Goal: Task Accomplishment & Management: Manage account settings

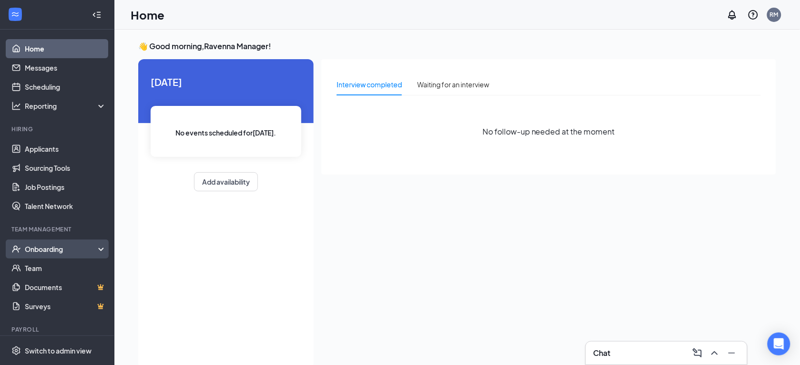
click at [29, 255] on div "Onboarding" at bounding box center [57, 248] width 114 height 19
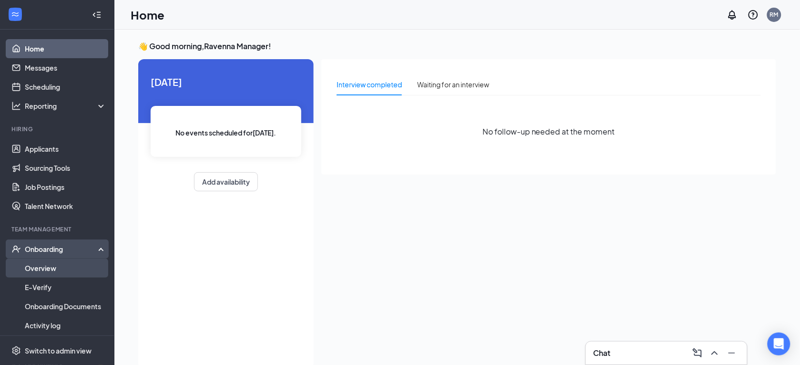
click at [33, 272] on link "Overview" at bounding box center [66, 267] width 82 height 19
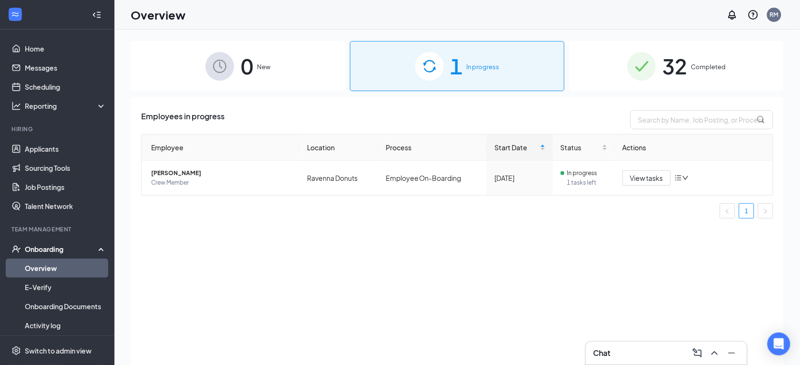
click at [674, 78] on span "32" at bounding box center [675, 66] width 25 height 33
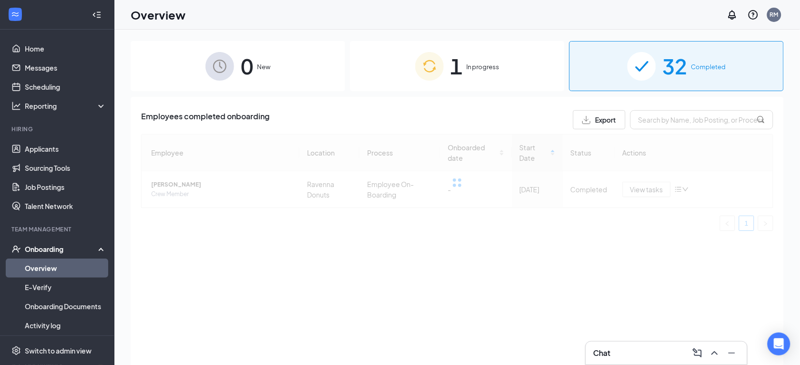
click at [674, 78] on span "32" at bounding box center [675, 66] width 25 height 33
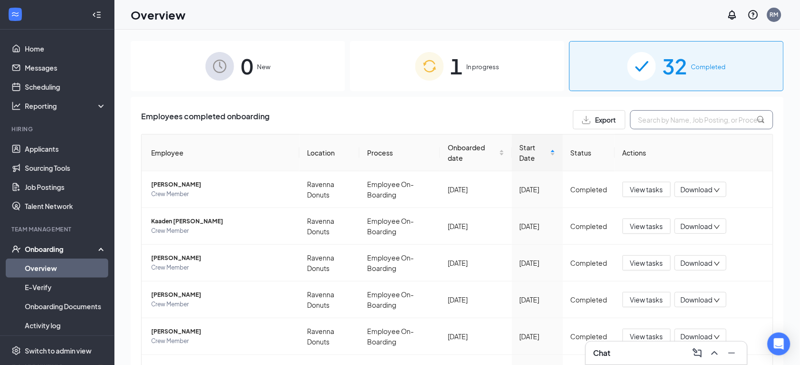
click at [642, 120] on input "text" at bounding box center [701, 119] width 143 height 19
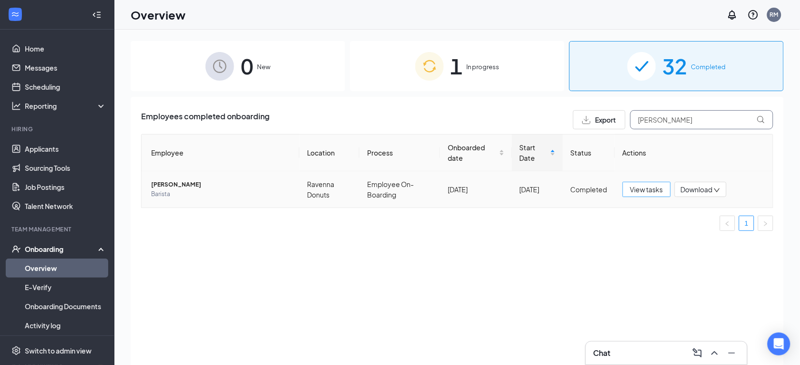
type input "[PERSON_NAME]"
click at [636, 189] on span "View tasks" at bounding box center [646, 189] width 33 height 10
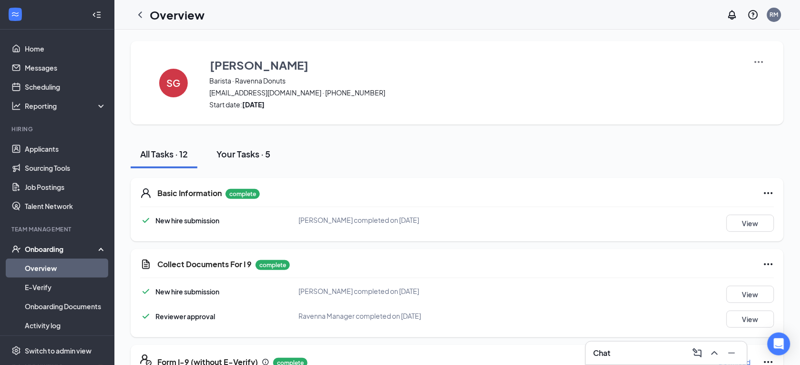
click at [267, 157] on div "Your Tasks · 5" at bounding box center [243, 154] width 54 height 12
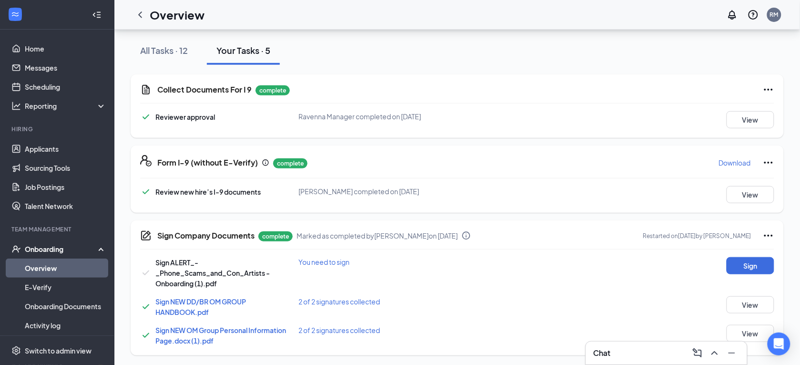
scroll to position [105, 0]
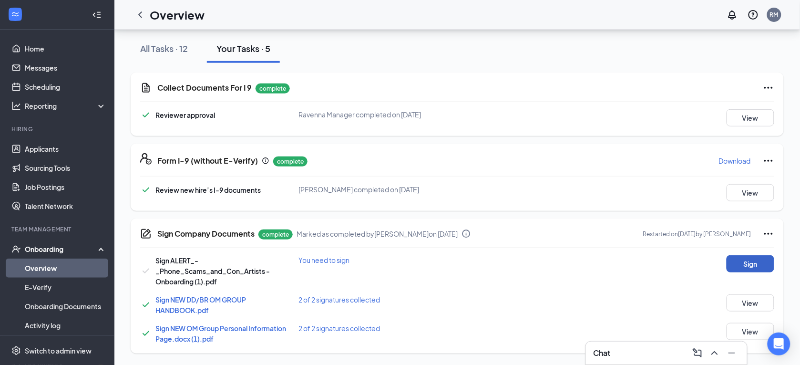
click at [754, 266] on button "Sign" at bounding box center [750, 263] width 48 height 17
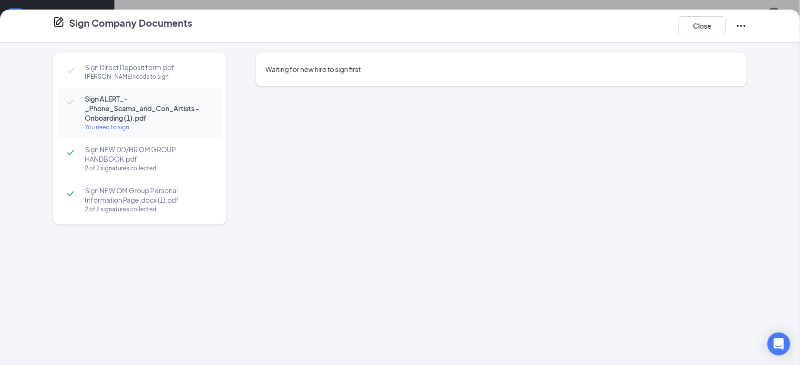
click at [743, 26] on icon "Ellipses" at bounding box center [741, 25] width 11 height 11
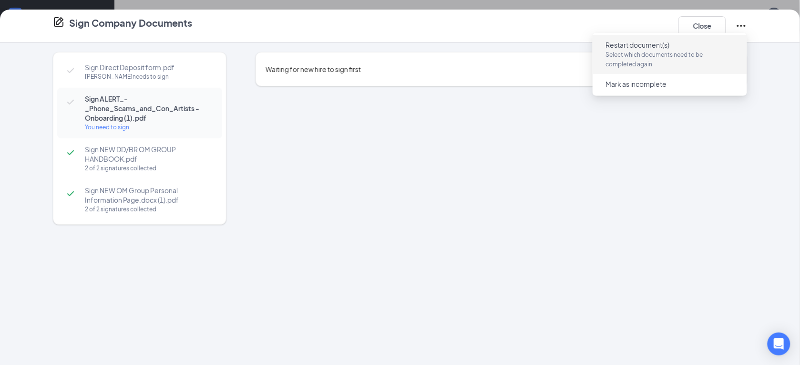
click at [664, 65] on p "Select which documents need to be completed again" at bounding box center [670, 59] width 128 height 19
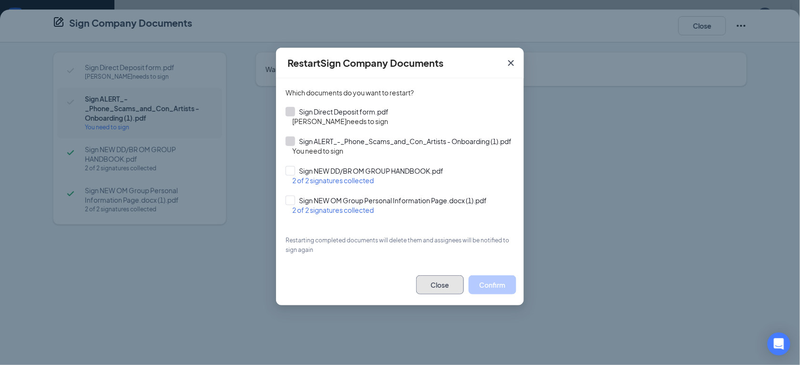
click at [449, 291] on button "Close" at bounding box center [440, 284] width 48 height 19
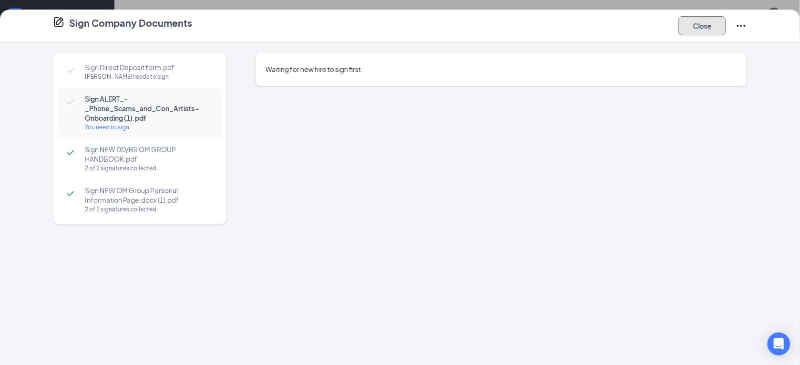
click at [701, 31] on button "Close" at bounding box center [702, 25] width 48 height 19
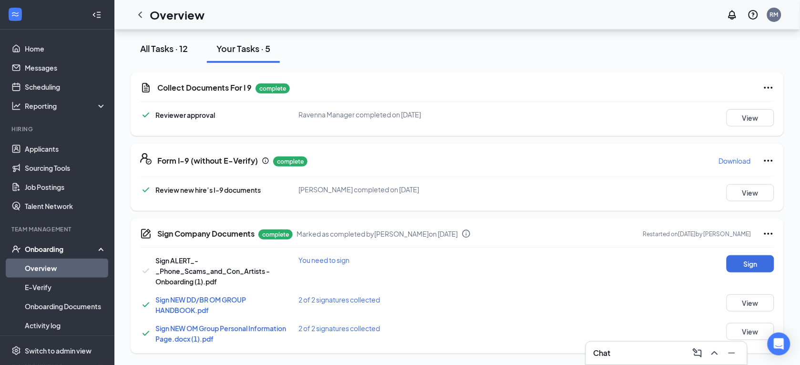
click at [155, 43] on div "All Tasks · 12" at bounding box center [164, 48] width 48 height 12
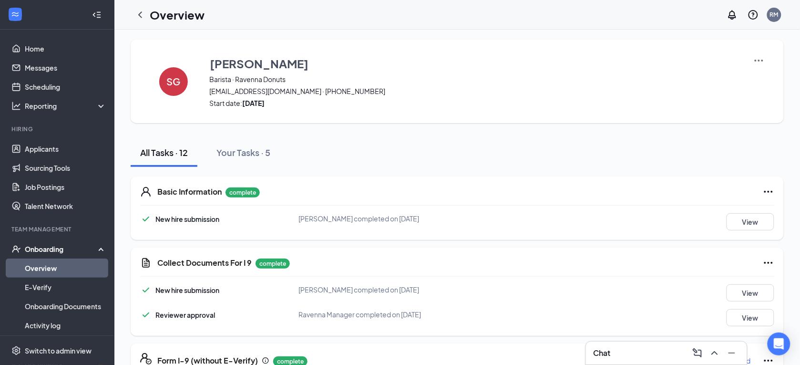
scroll to position [0, 0]
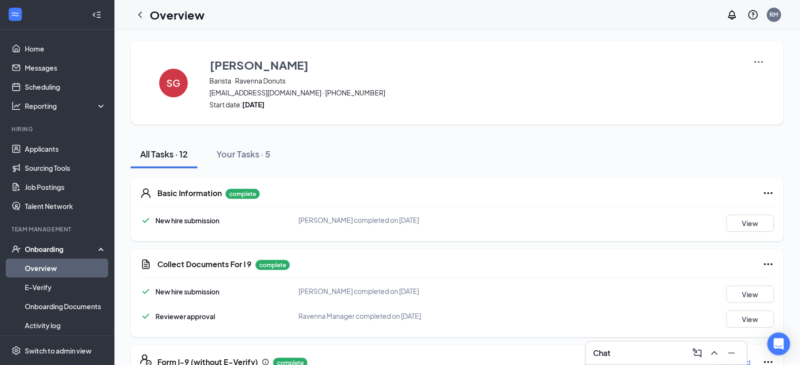
click at [758, 62] on img at bounding box center [758, 61] width 11 height 11
drag, startPoint x: 141, startPoint y: 11, endPoint x: 161, endPoint y: 1, distance: 22.2
click at [141, 11] on icon "ChevronLeft" at bounding box center [139, 14] width 11 height 11
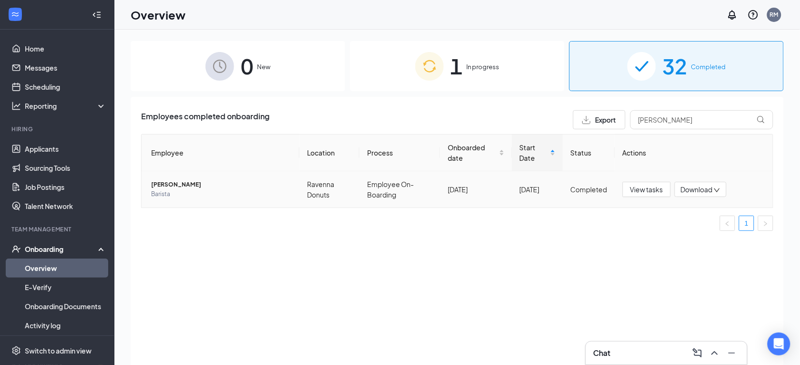
click at [715, 193] on icon "down" at bounding box center [717, 190] width 7 height 7
click at [705, 235] on div "Download files" at bounding box center [732, 233] width 103 height 11
click at [695, 194] on span "Download" at bounding box center [697, 189] width 32 height 10
click at [700, 232] on div "Download files" at bounding box center [732, 233] width 103 height 11
click at [158, 182] on span "[PERSON_NAME]" at bounding box center [221, 185] width 141 height 10
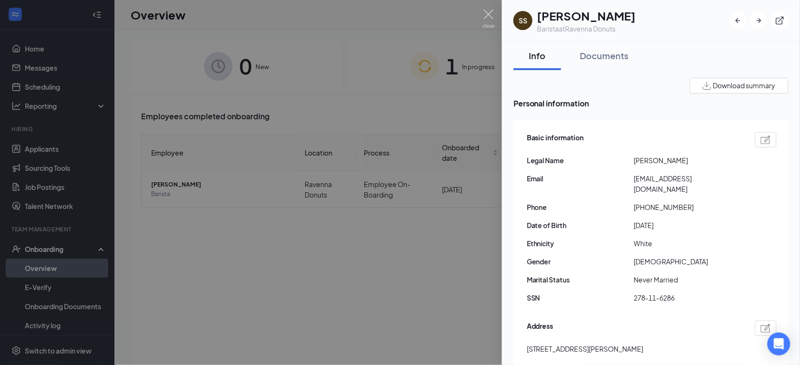
click at [726, 89] on span "Download summary" at bounding box center [744, 86] width 62 height 10
click at [606, 51] on div "Documents" at bounding box center [604, 56] width 49 height 12
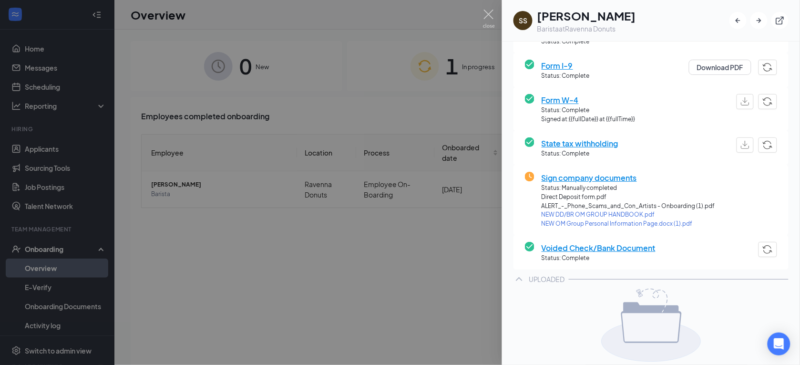
scroll to position [153, 0]
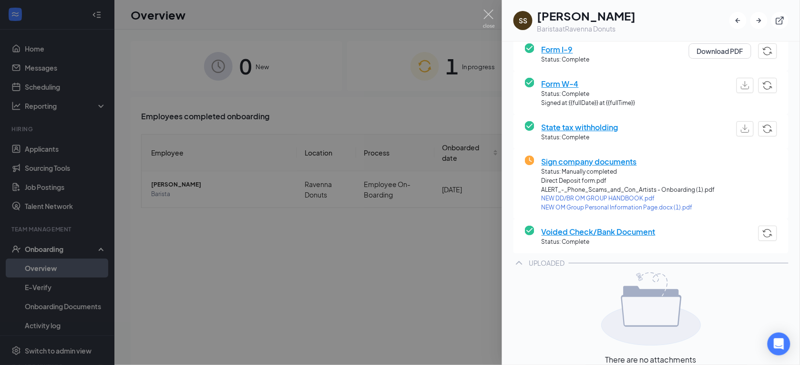
click at [602, 161] on span "Sign company documents" at bounding box center [629, 161] width 174 height 12
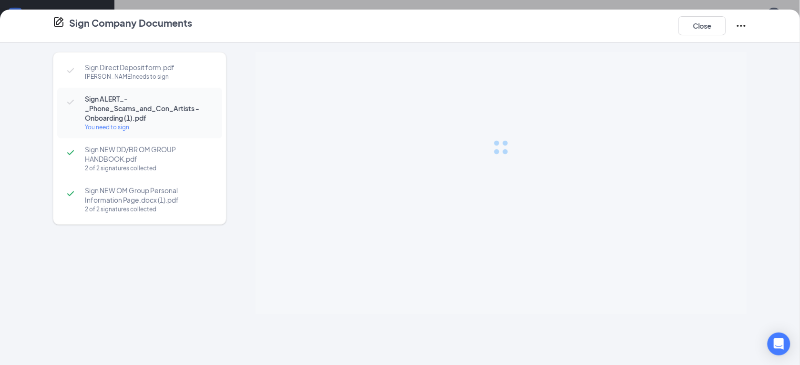
drag, startPoint x: 602, startPoint y: 161, endPoint x: 456, endPoint y: 165, distance: 145.9
click at [456, 165] on div at bounding box center [500, 147] width 491 height 191
click at [697, 33] on button "Close" at bounding box center [702, 25] width 48 height 19
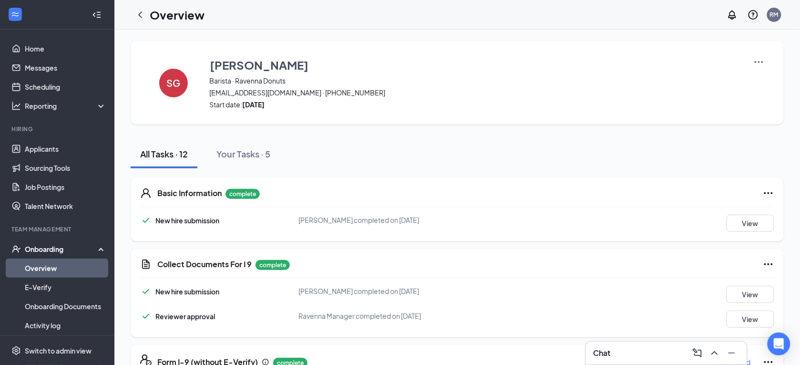
click at [755, 62] on img at bounding box center [758, 61] width 11 height 11
click at [141, 13] on icon "ChevronLeft" at bounding box center [139, 14] width 11 height 11
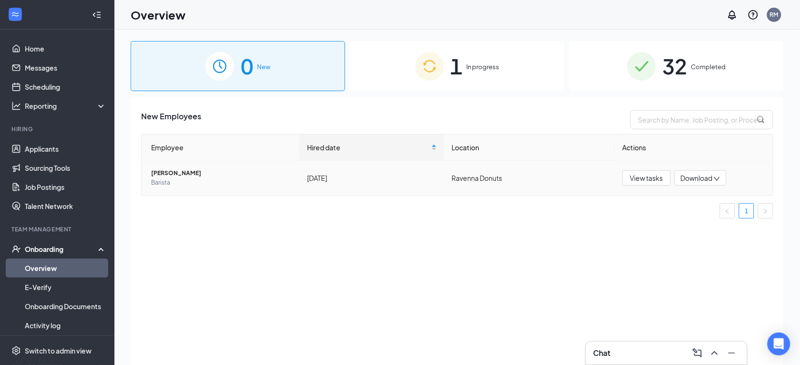
click at [185, 176] on span "[PERSON_NAME]" at bounding box center [221, 173] width 141 height 10
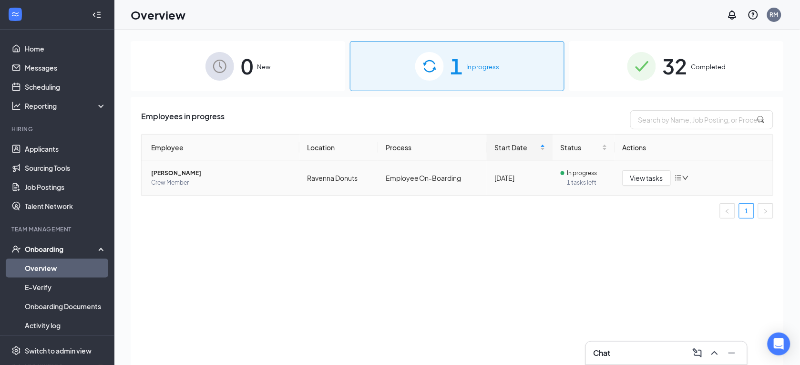
click at [685, 175] on icon "down" at bounding box center [685, 177] width 7 height 7
click at [666, 115] on input "text" at bounding box center [701, 119] width 143 height 19
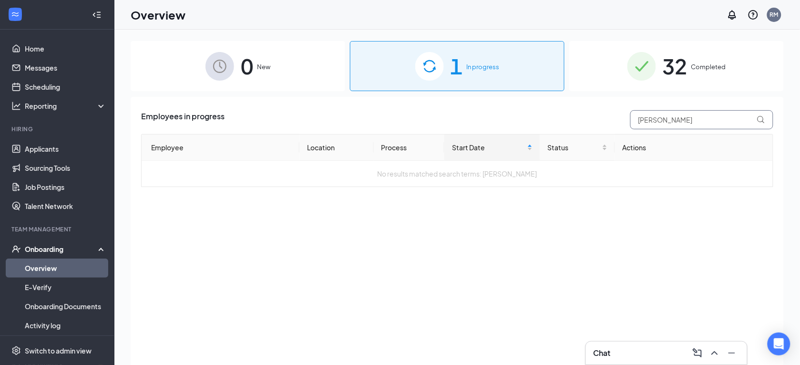
type input "[PERSON_NAME]"
click at [194, 205] on div "Employees in progress [PERSON_NAME] Employee Location Process Start Date Status…" at bounding box center [457, 243] width 653 height 292
click at [679, 82] on div "32 Completed" at bounding box center [676, 66] width 215 height 50
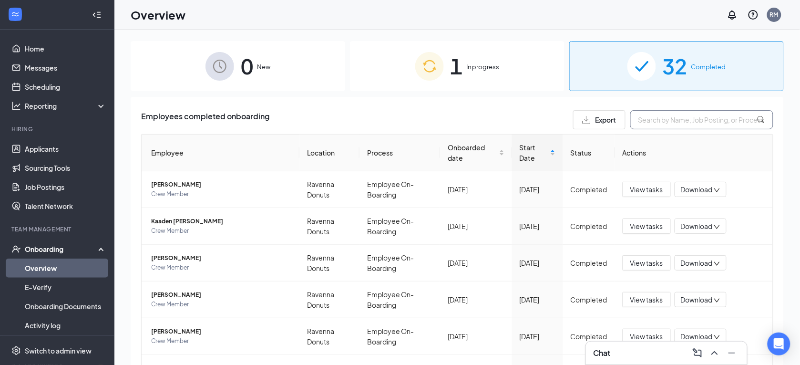
click at [649, 125] on input "text" at bounding box center [701, 119] width 143 height 19
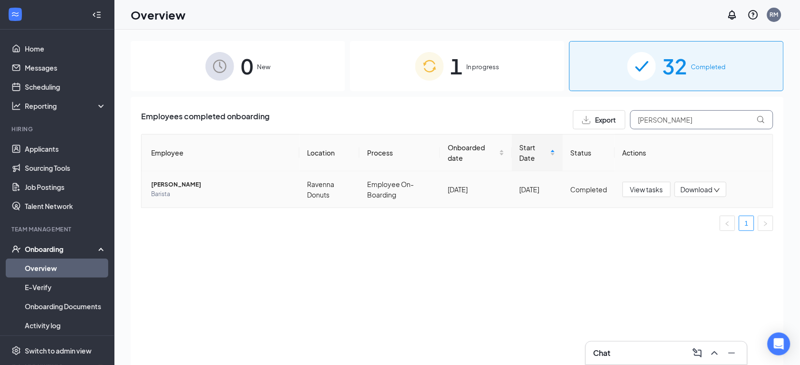
type input "[PERSON_NAME]"
click at [169, 185] on span "[PERSON_NAME]" at bounding box center [221, 185] width 141 height 10
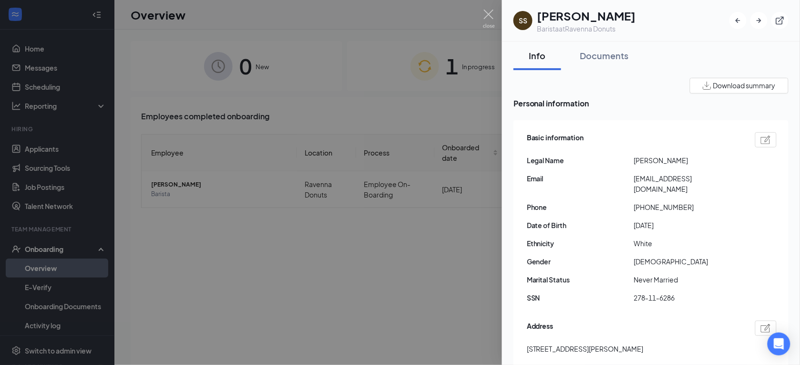
click at [609, 15] on h1 "[PERSON_NAME]" at bounding box center [586, 16] width 99 height 16
click at [609, 60] on div "Documents" at bounding box center [604, 56] width 49 height 12
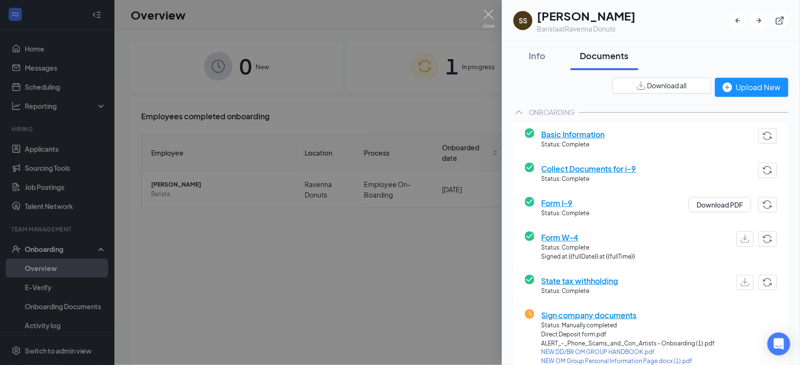
click at [680, 82] on button "Download all" at bounding box center [662, 86] width 99 height 16
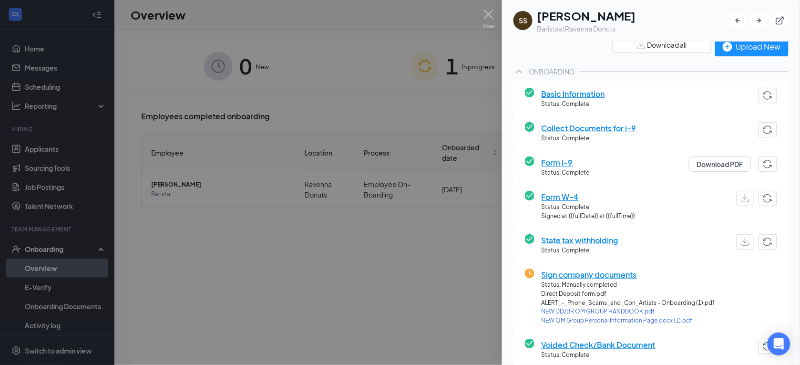
scroll to position [35, 0]
